Goal: Task Accomplishment & Management: Manage account settings

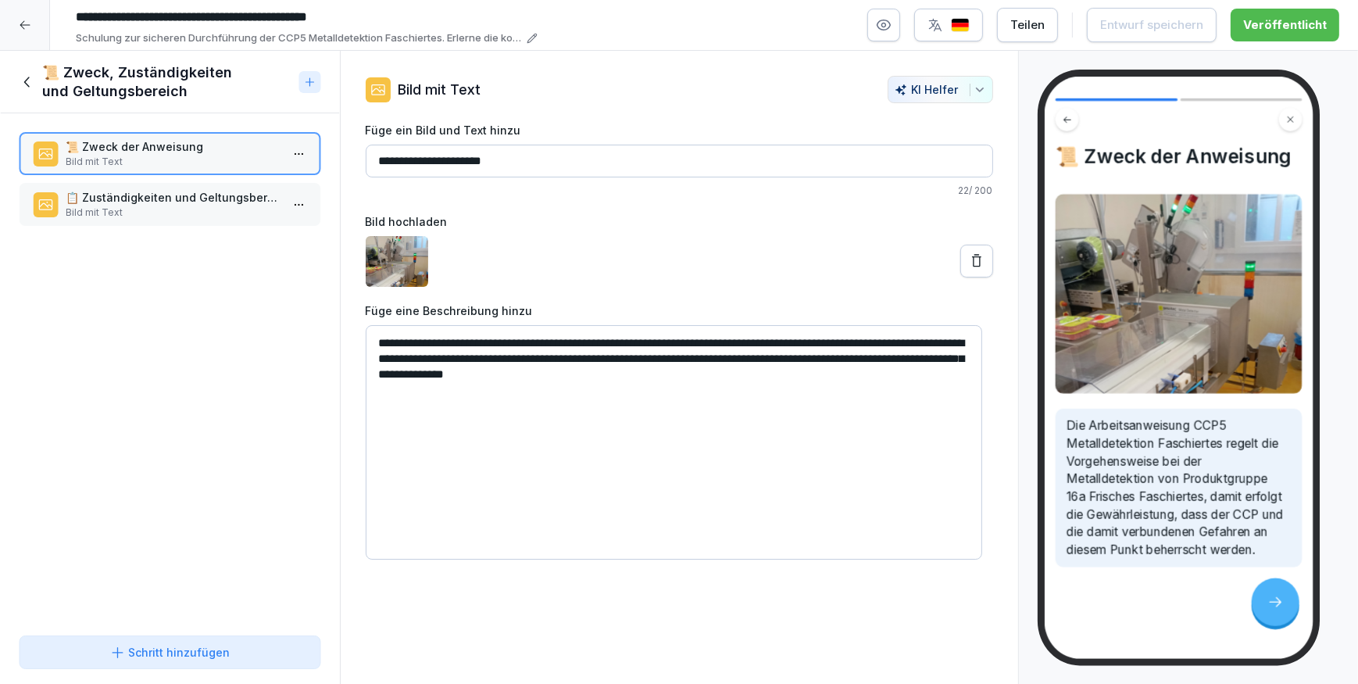
click at [24, 24] on icon at bounding box center [25, 25] width 10 height 9
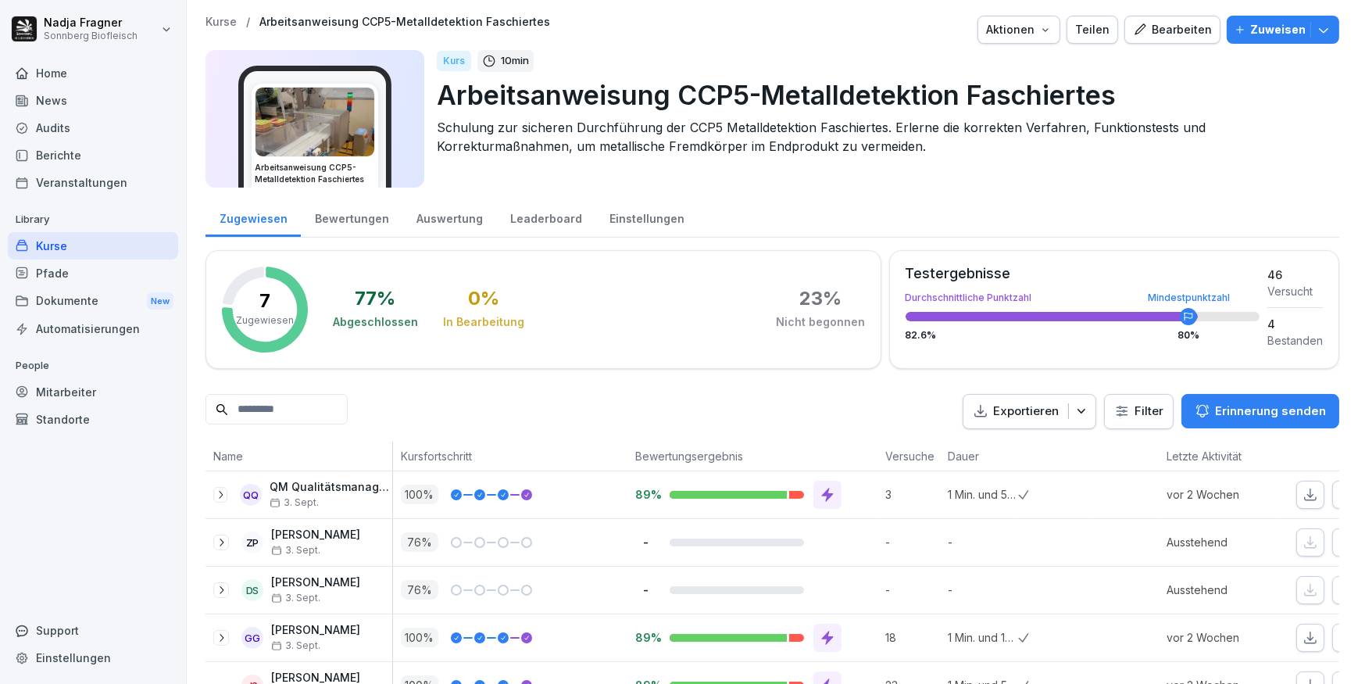
click at [62, 248] on div "Kurse" at bounding box center [93, 245] width 170 height 27
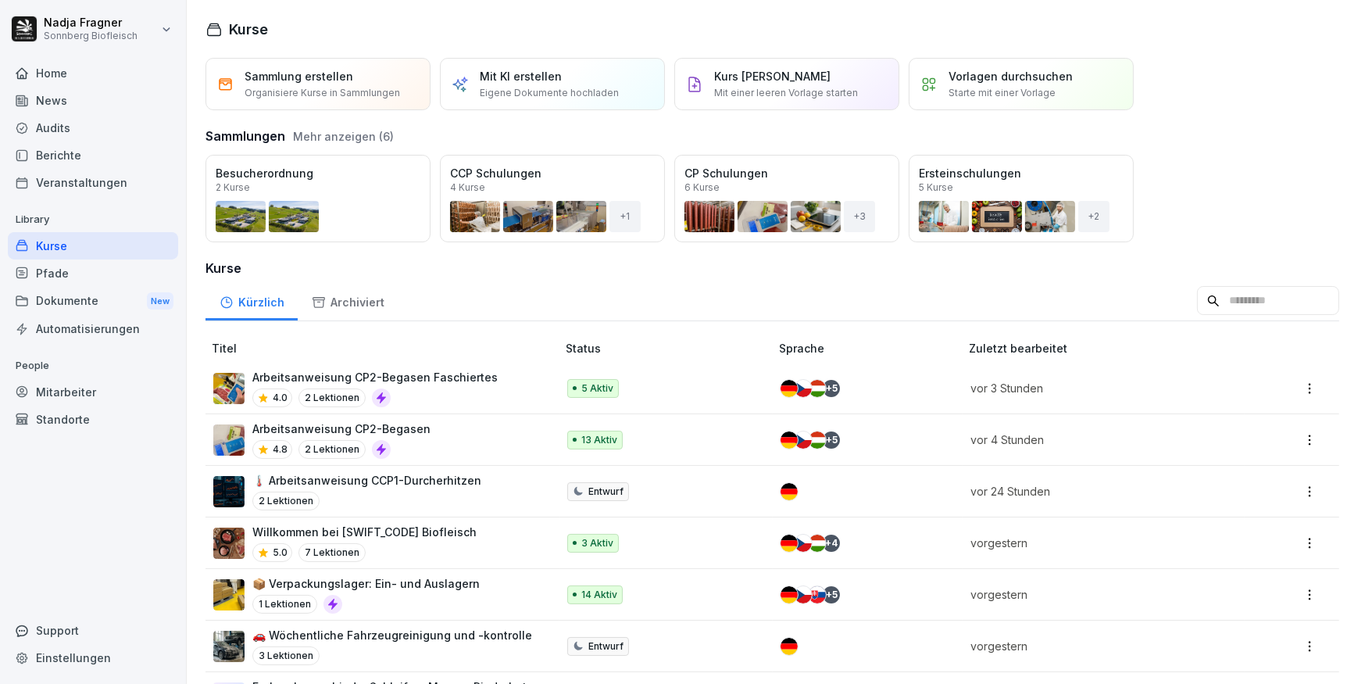
click at [427, 373] on p "Arbeitsanweisung CP2-Begasen Faschiertes" at bounding box center [374, 377] width 245 height 16
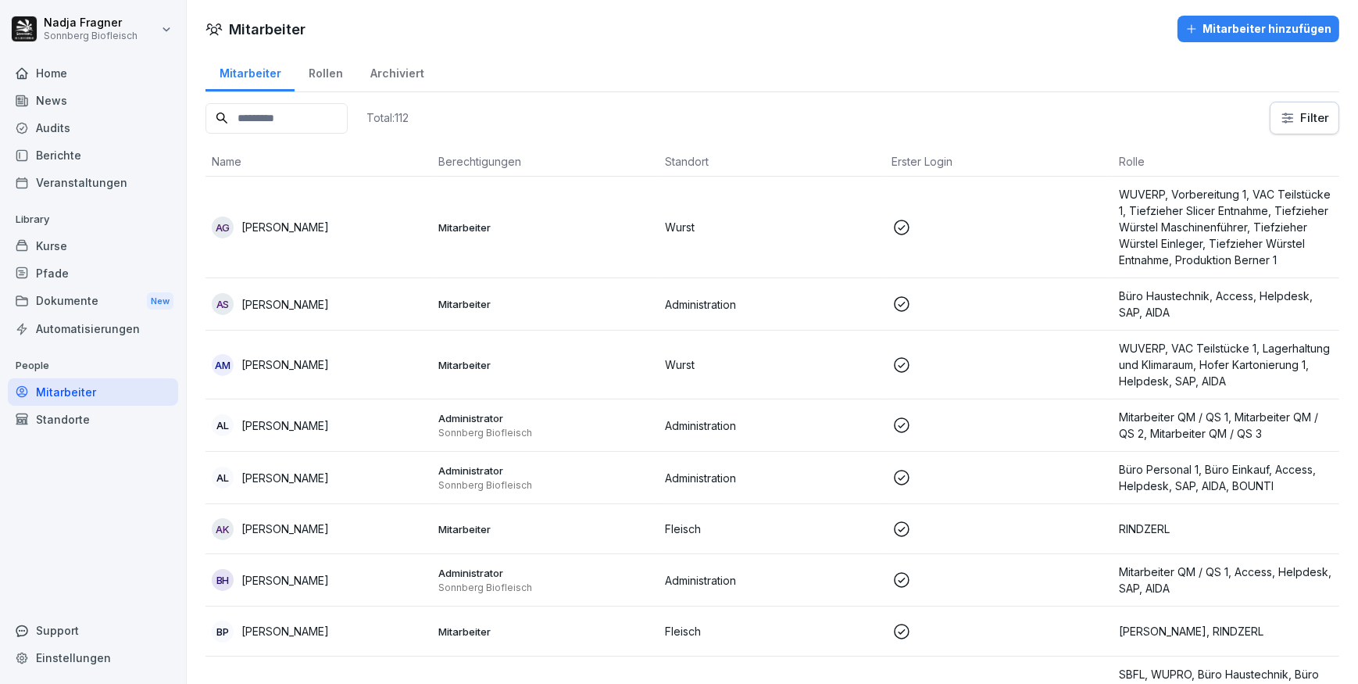
scroll to position [1704, 0]
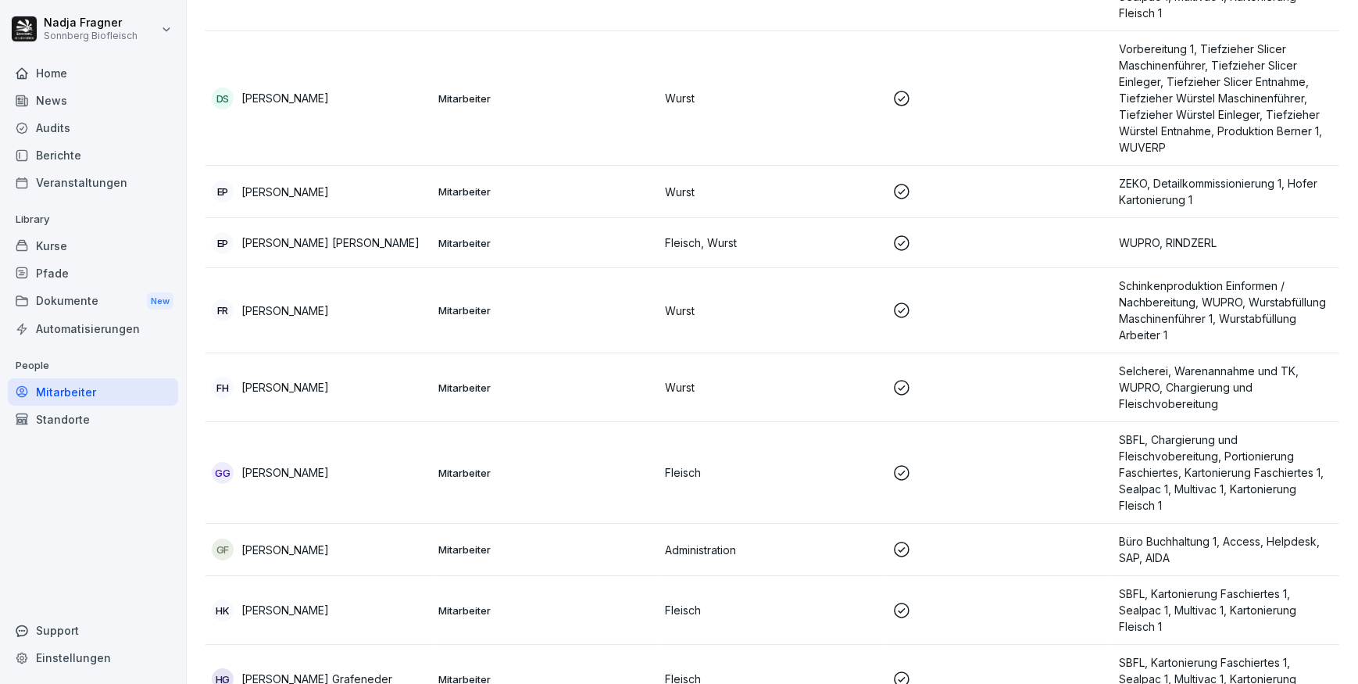
click at [77, 246] on div "Kurse" at bounding box center [93, 245] width 170 height 27
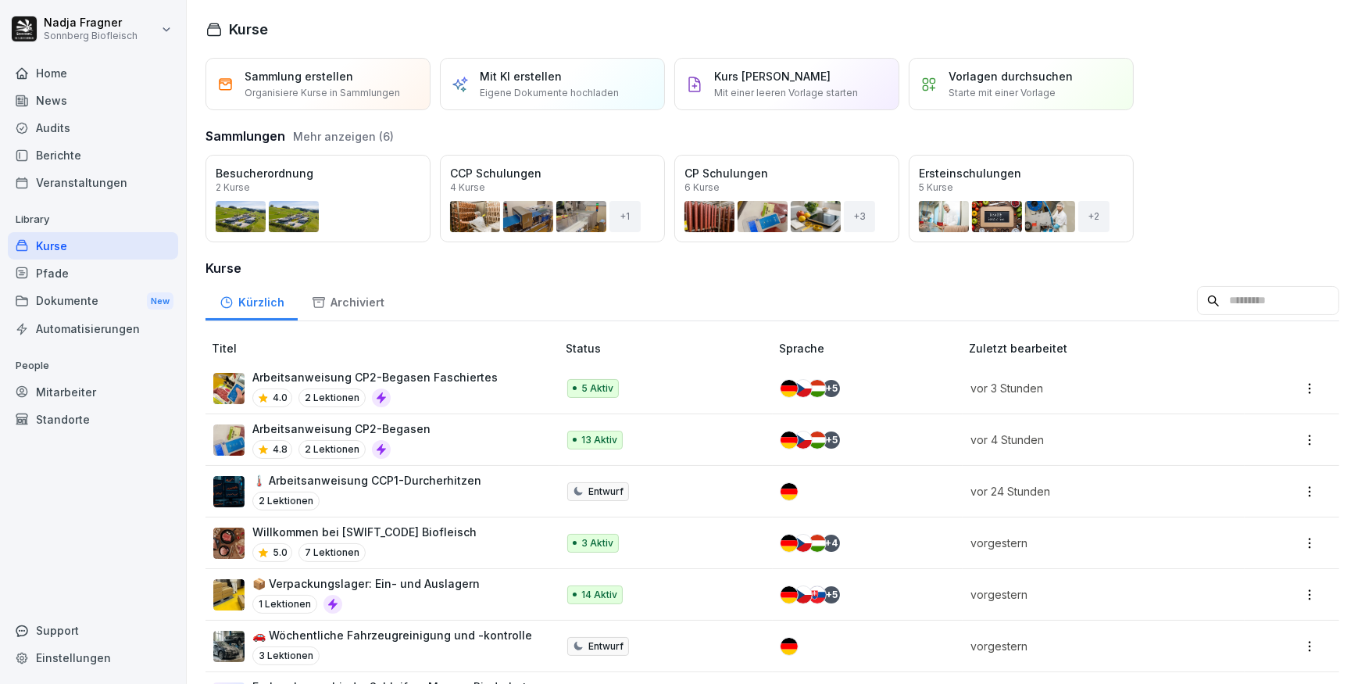
click at [405, 472] on p "🌡️ Arbeitsanweisung CCP1-Durcherhitzen" at bounding box center [366, 480] width 229 height 16
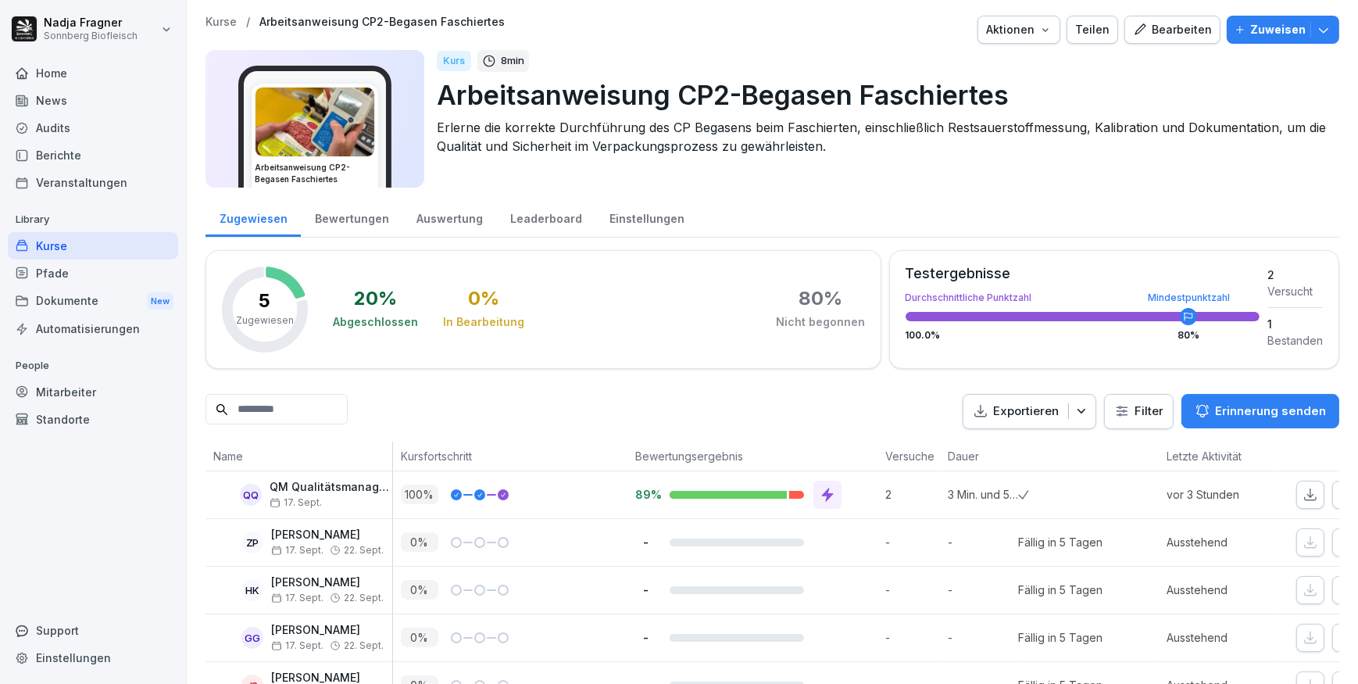
click at [328, 216] on div "Bewertungen" at bounding box center [352, 217] width 102 height 40
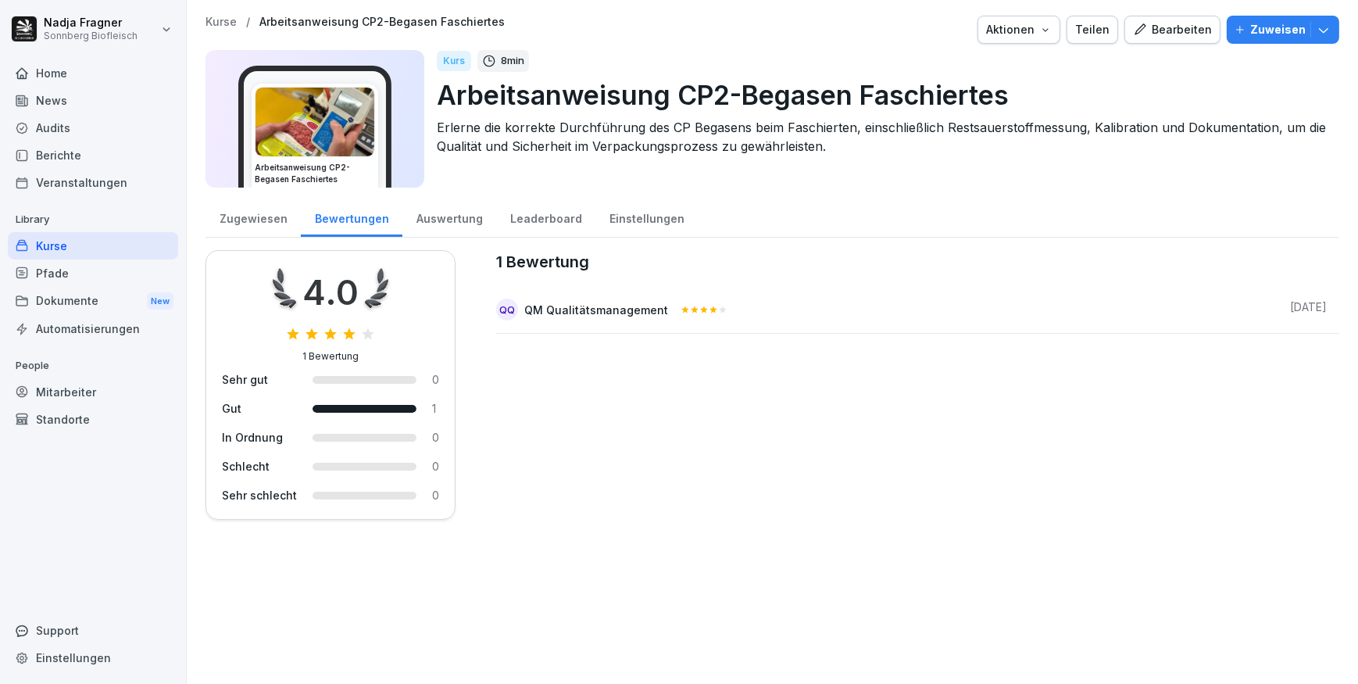
click at [241, 222] on div "Zugewiesen" at bounding box center [252, 217] width 95 height 40
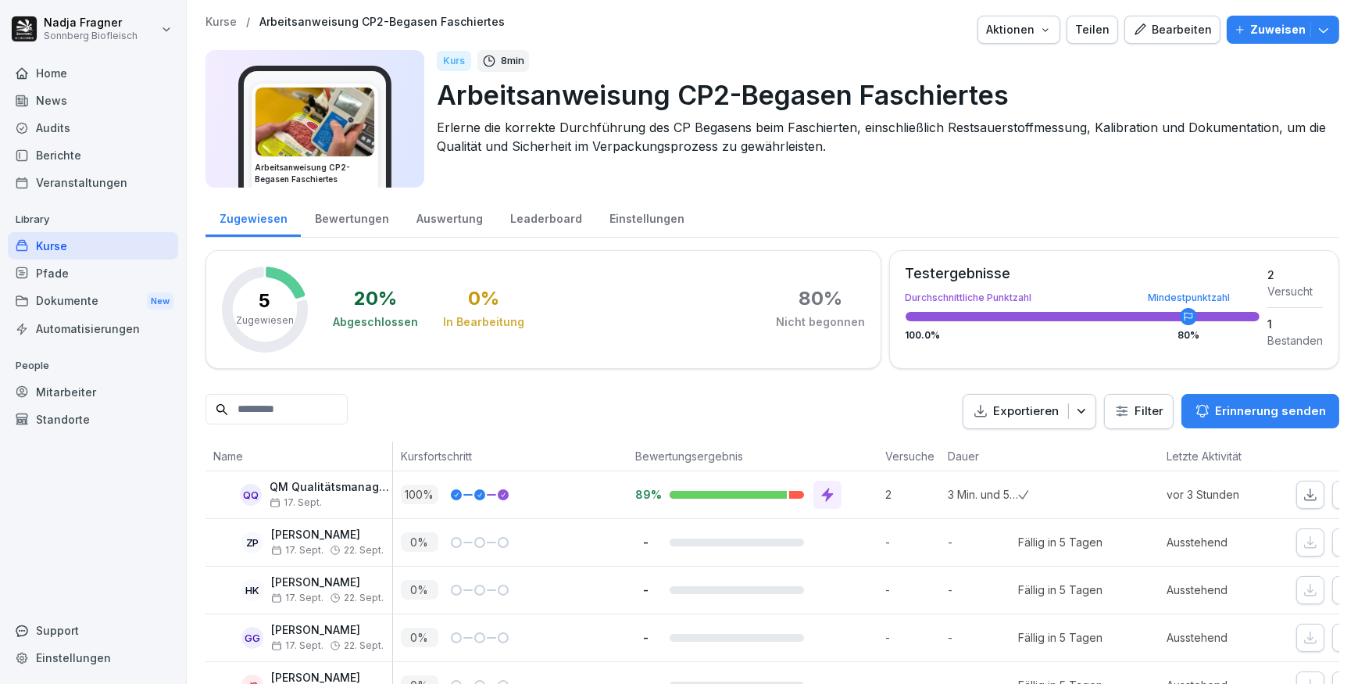
scroll to position [62, 0]
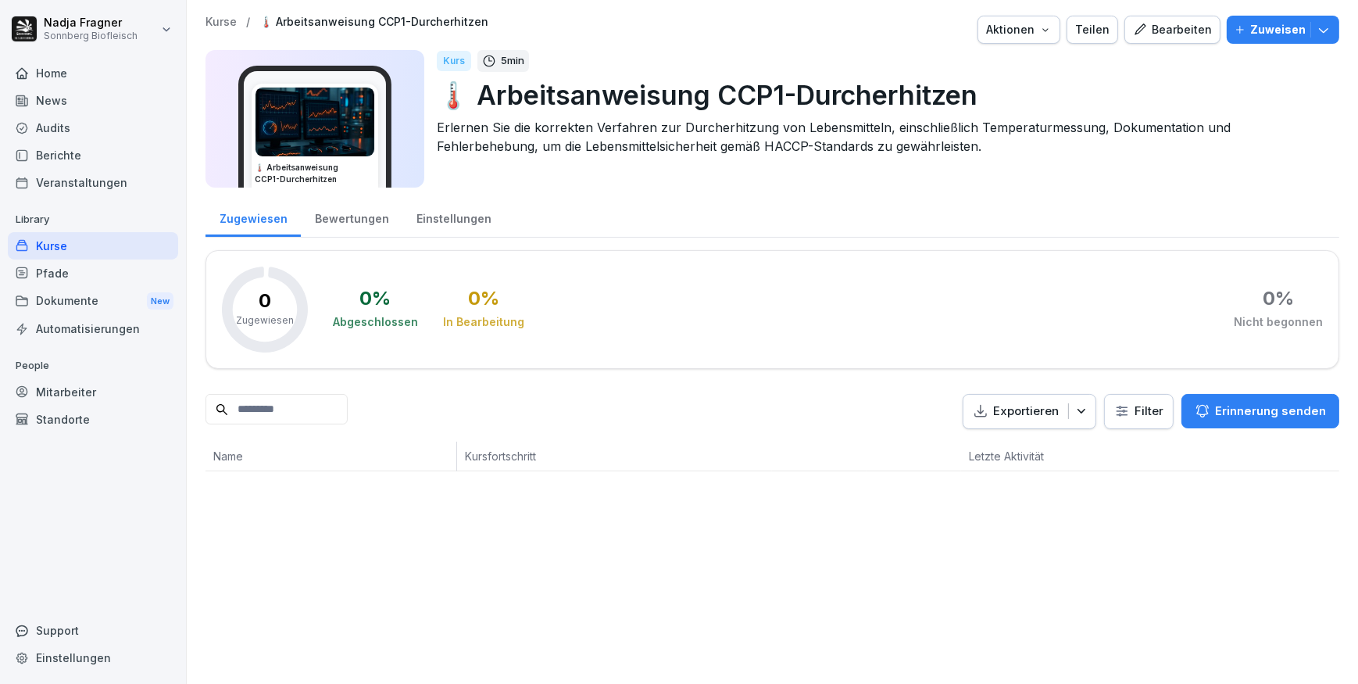
click at [1180, 31] on div "Bearbeiten" at bounding box center [1172, 29] width 79 height 17
